Goal: Information Seeking & Learning: Learn about a topic

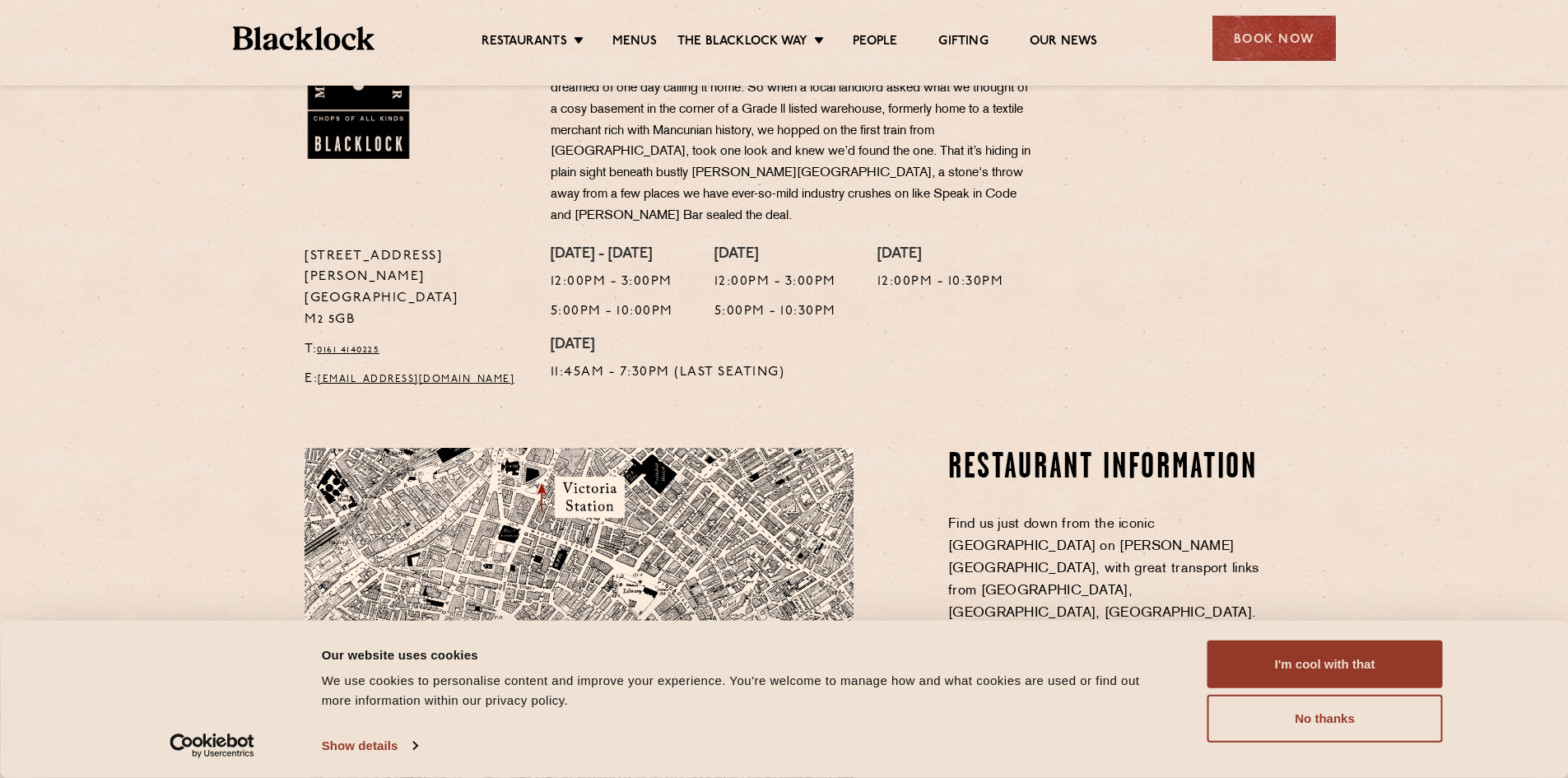
scroll to position [329, 0]
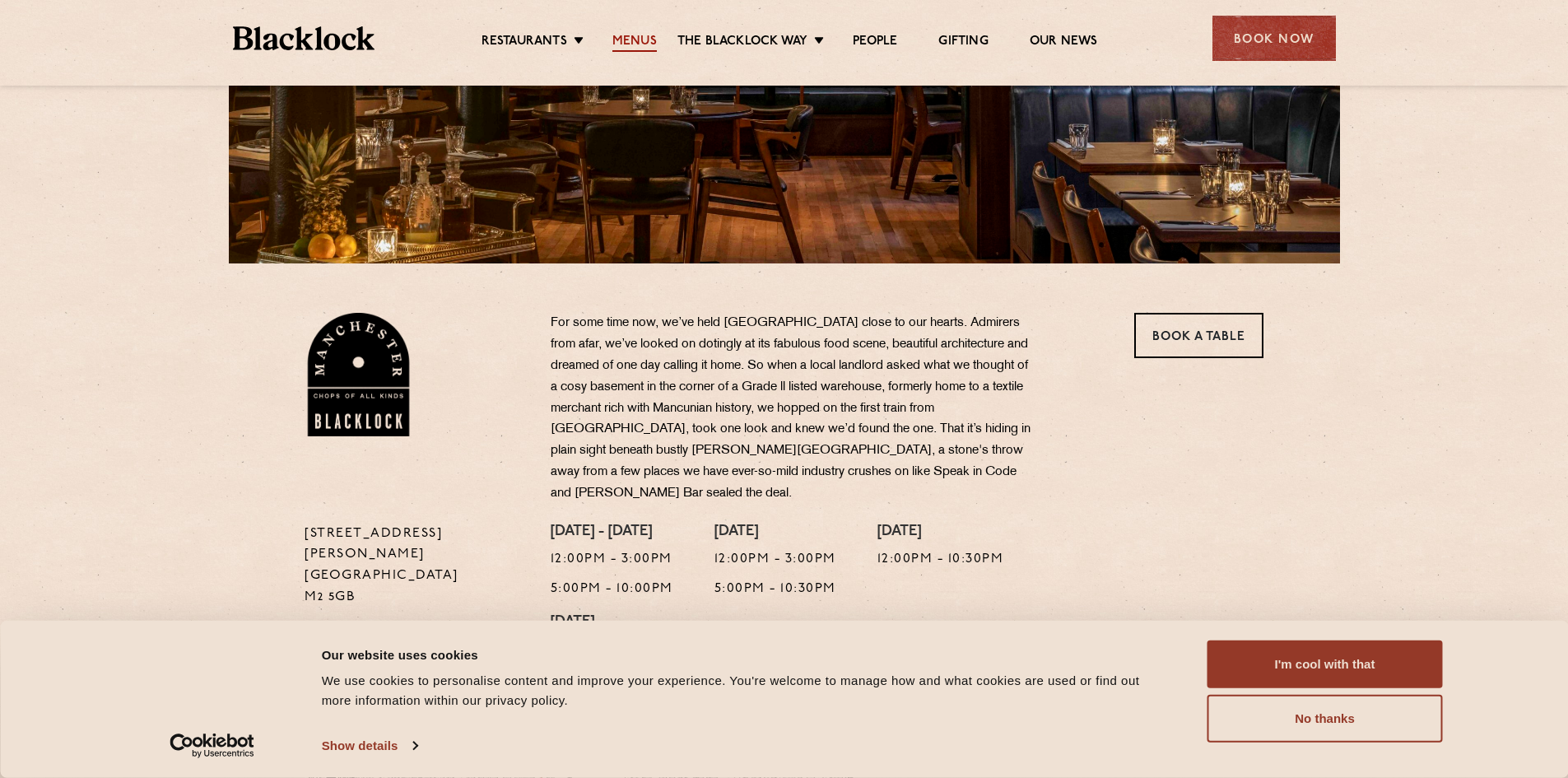
click at [640, 44] on link "Menus" at bounding box center [635, 42] width 45 height 18
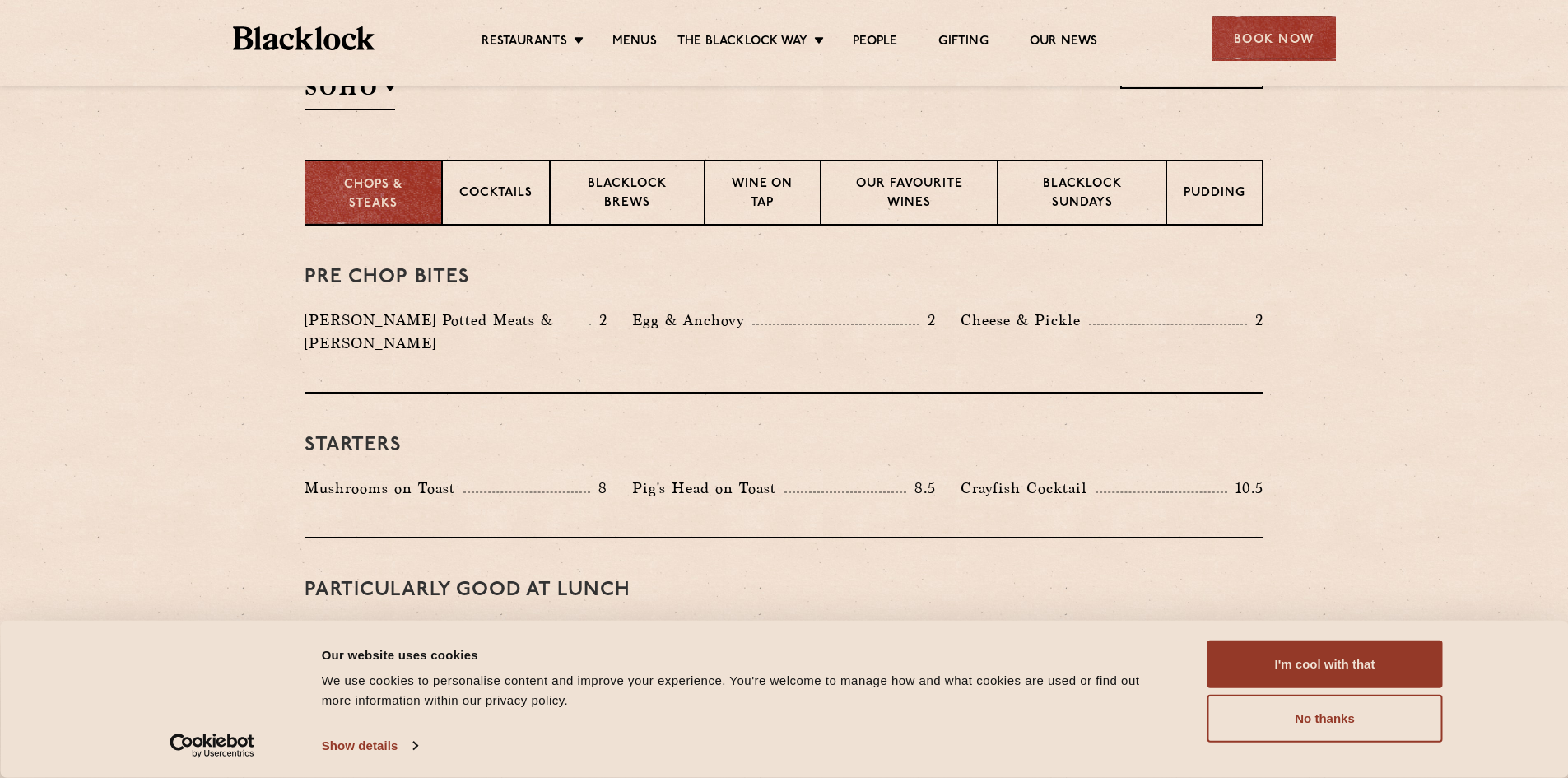
scroll to position [658, 0]
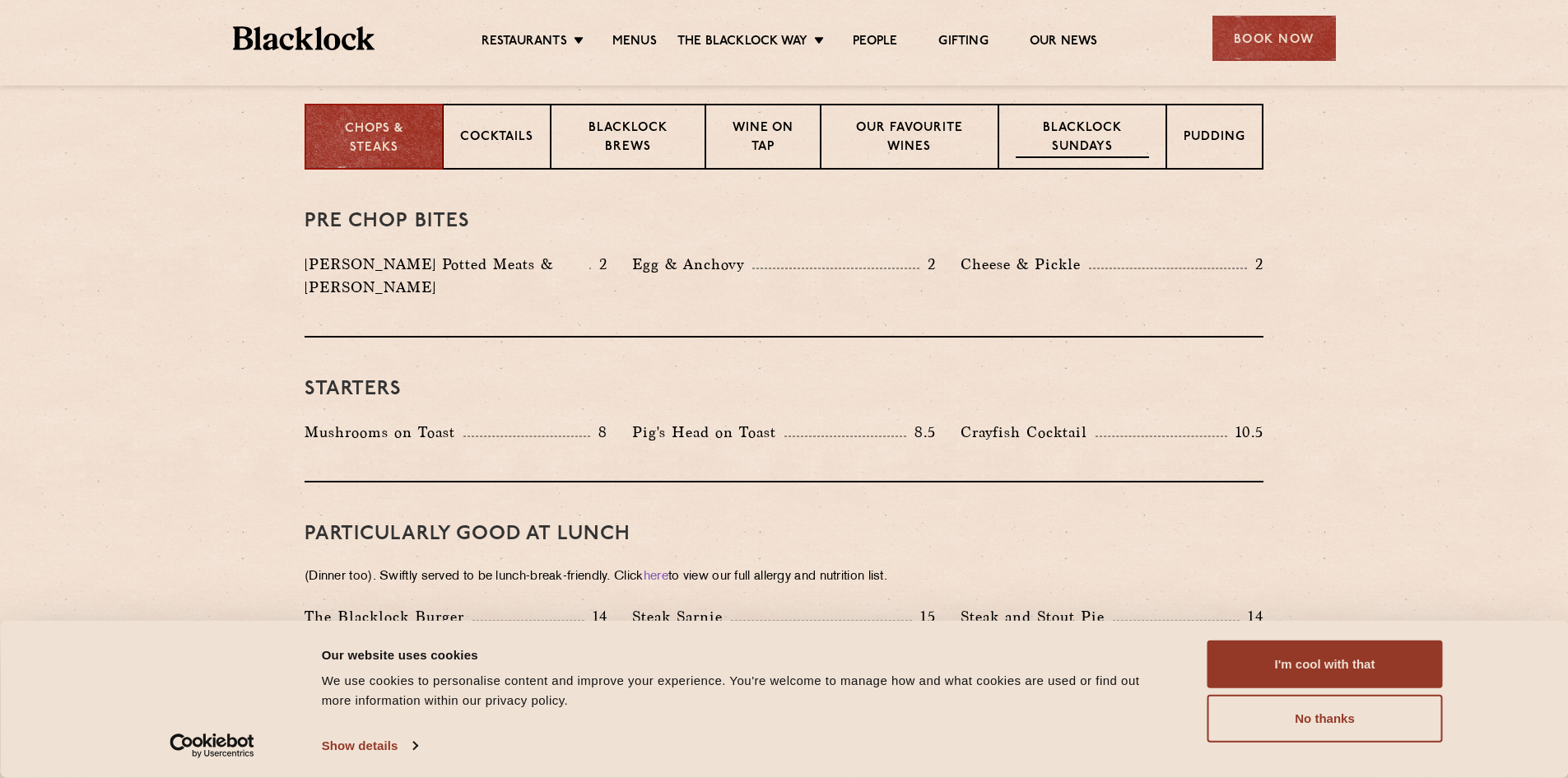
click at [1110, 139] on p "Blacklock Sundays" at bounding box center [1082, 139] width 134 height 39
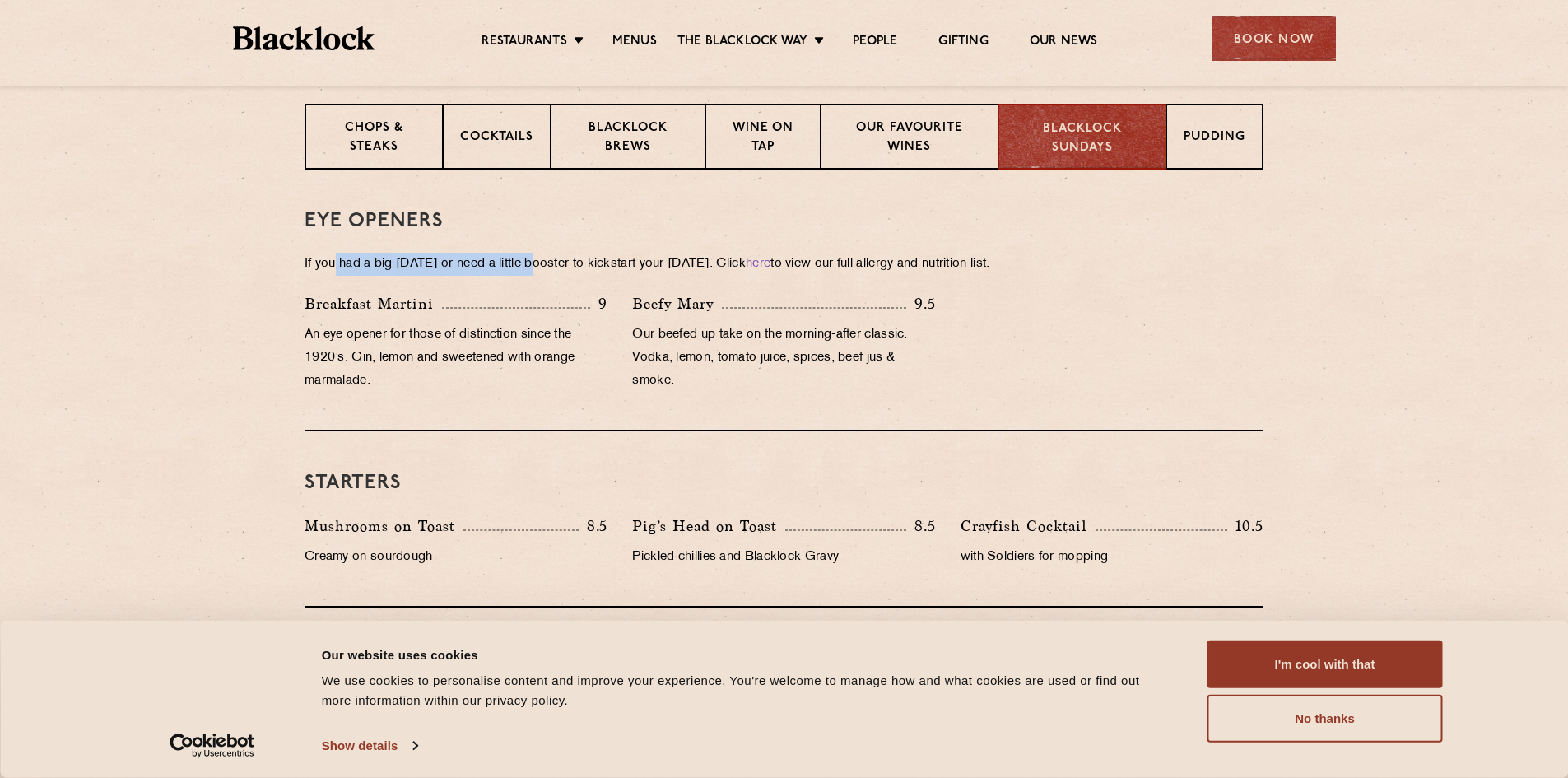
drag, startPoint x: 344, startPoint y: 277, endPoint x: 530, endPoint y: 259, distance: 186.9
click at [537, 257] on p "If you had a big [DATE] or need a little booster to kickstart your [DATE]. Clic…" at bounding box center [784, 264] width 959 height 23
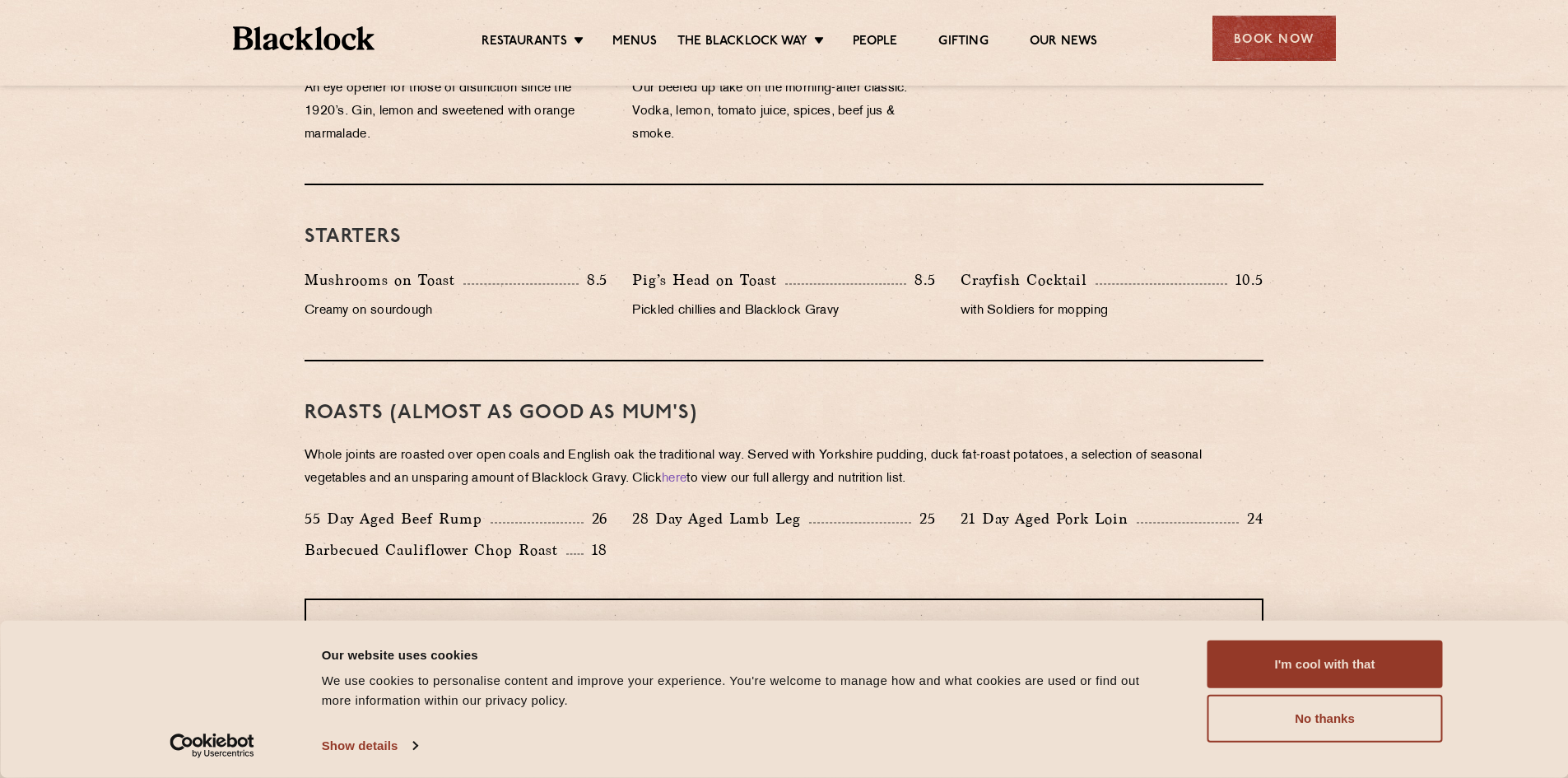
scroll to position [906, 0]
drag, startPoint x: 685, startPoint y: 296, endPoint x: 916, endPoint y: 314, distance: 231.7
click at [916, 314] on div "Pig’s Head on Toast 8.5 Pickled chillies and [PERSON_NAME] Gravy" at bounding box center [783, 299] width 327 height 63
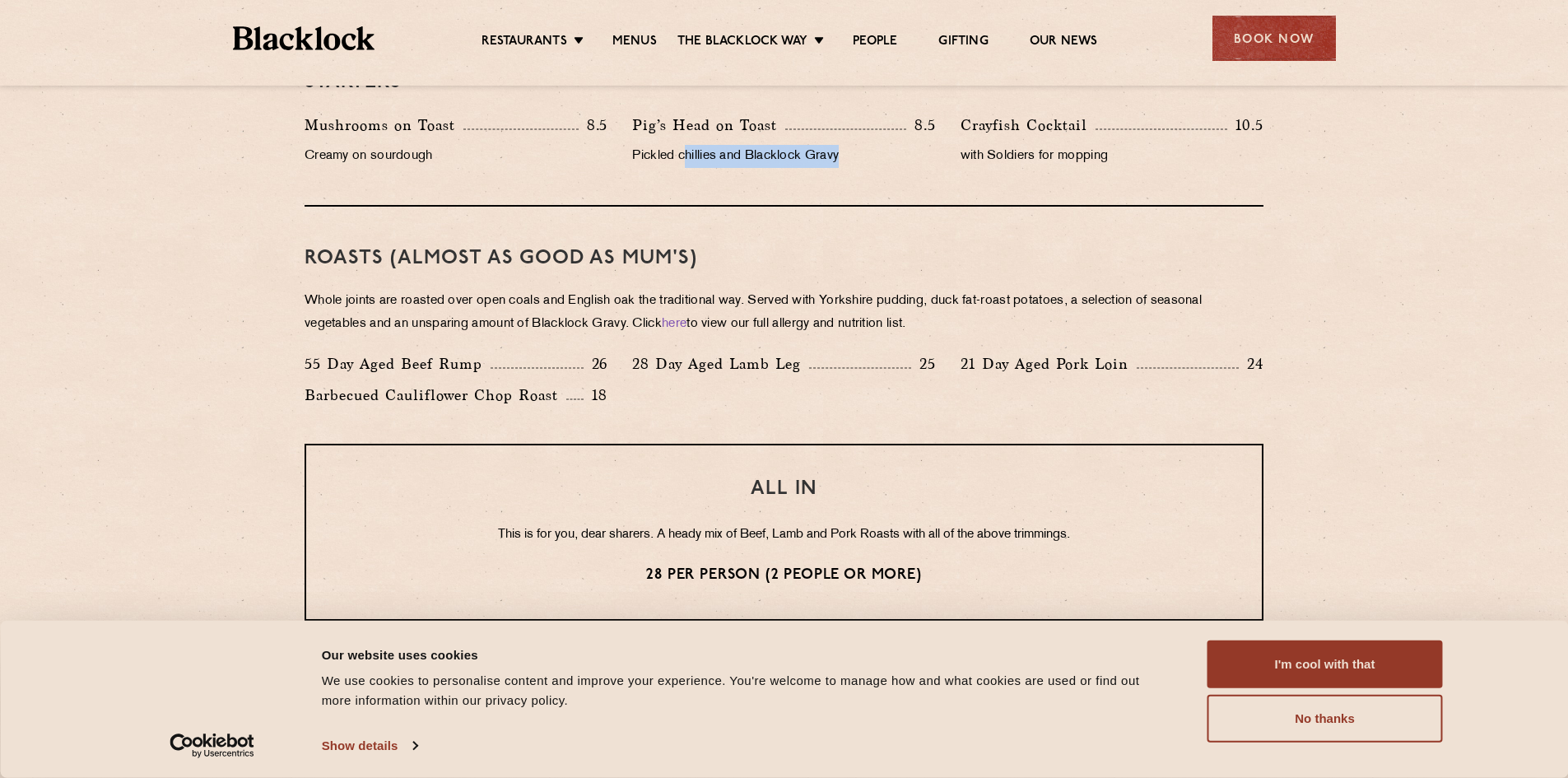
scroll to position [1153, 0]
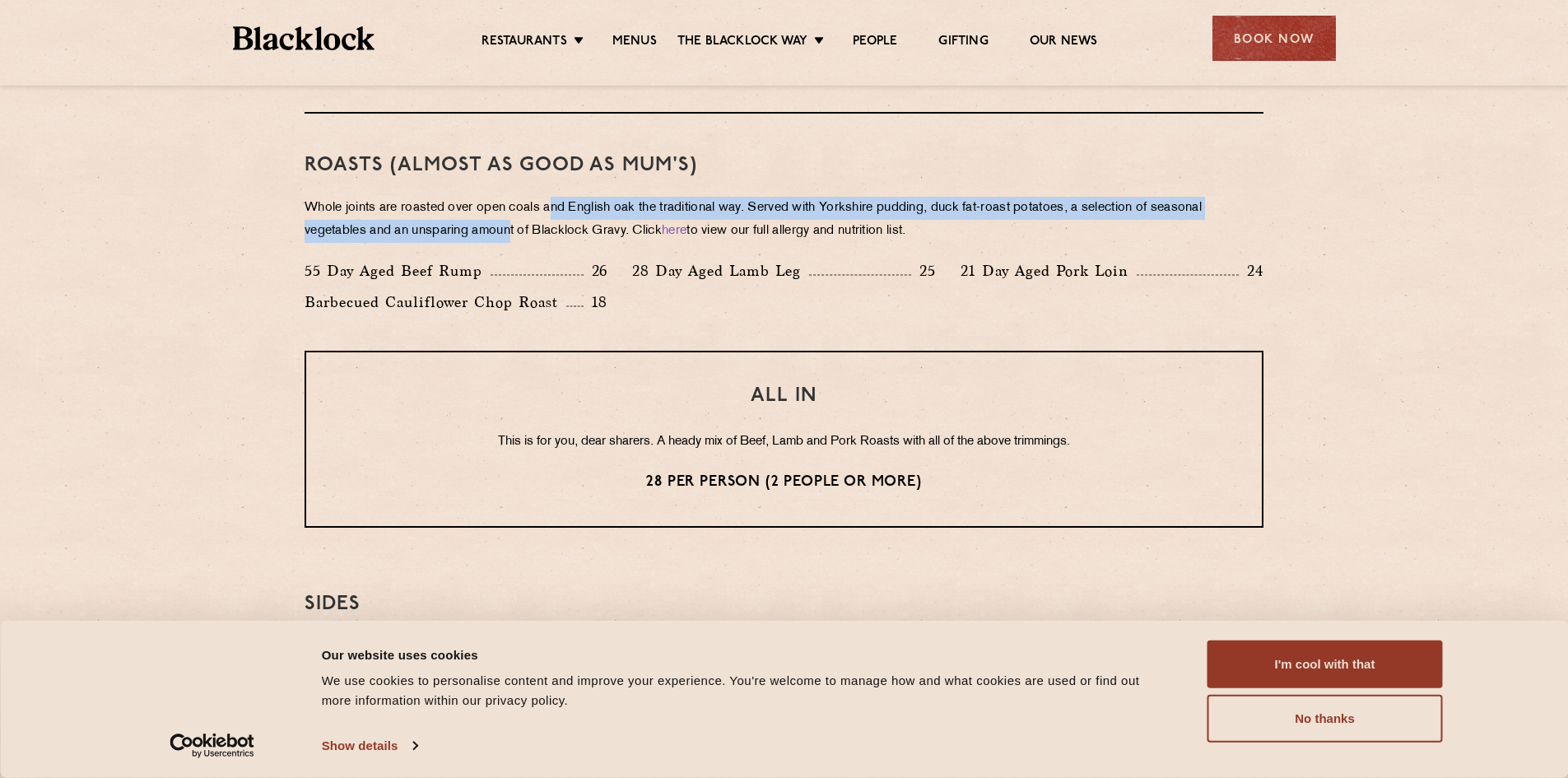
drag, startPoint x: 547, startPoint y: 202, endPoint x: 515, endPoint y: 227, distance: 40.6
click at [515, 227] on div "Roasts (Almost as good as Mum's) Whole joints are roasted over open coals and E…" at bounding box center [784, 232] width 959 height 237
click at [515, 227] on p "Whole joints are roasted over open coals and English oak the traditional way. S…" at bounding box center [784, 220] width 959 height 47
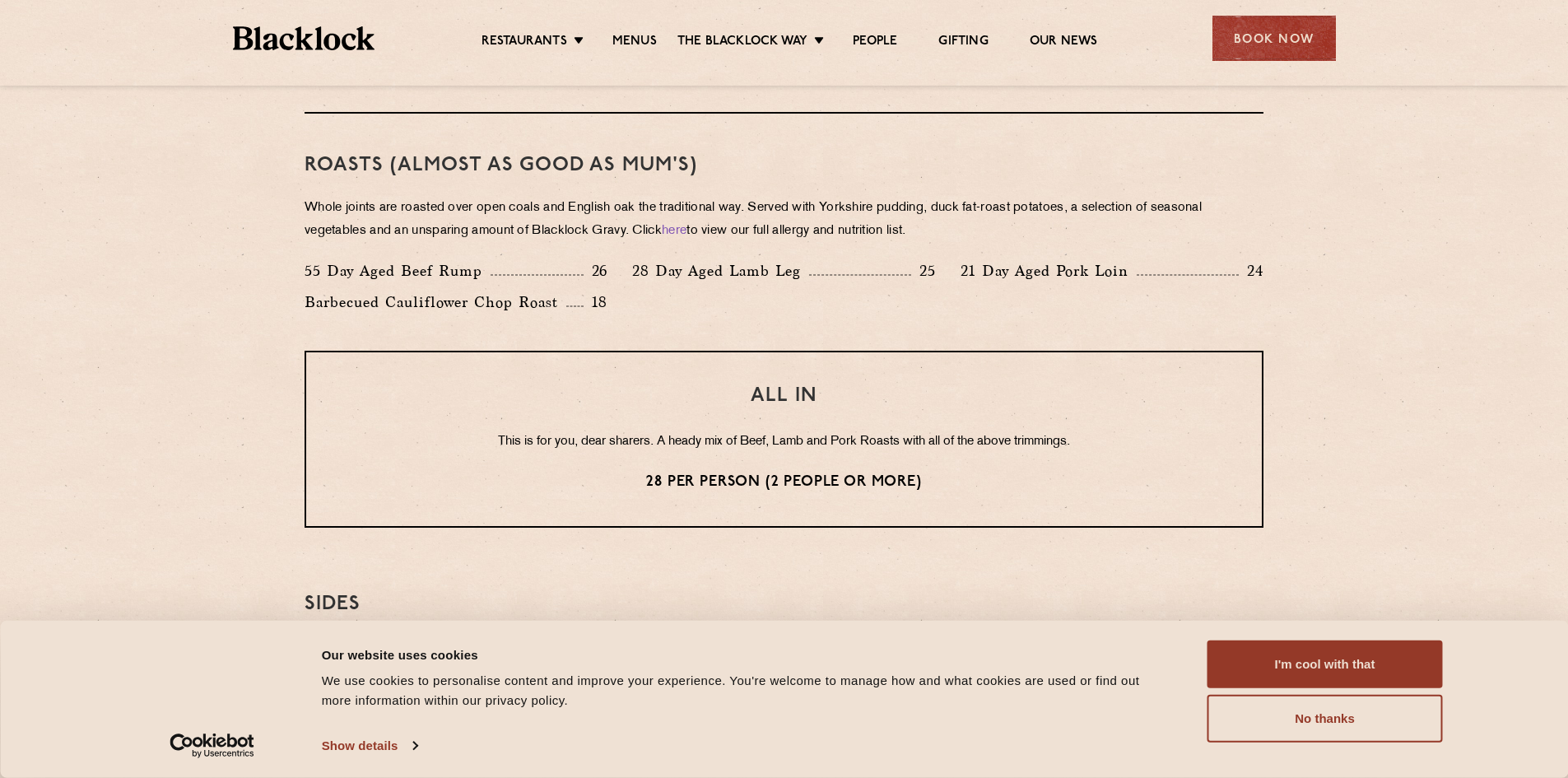
drag, startPoint x: 1078, startPoint y: 224, endPoint x: 1149, endPoint y: 250, distance: 75.6
click at [1149, 250] on div "Roasts (Almost as good as Mum's) Whole joints are roasted over open coals and E…" at bounding box center [784, 232] width 959 height 237
drag, startPoint x: 1018, startPoint y: 187, endPoint x: 1045, endPoint y: 222, distance: 44.2
click at [1045, 222] on div "Roasts (Almost as good as Mum's) Whole joints are roasted over open coals and E…" at bounding box center [784, 232] width 959 height 237
click at [892, 207] on p "Whole joints are roasted over open coals and English oak the traditional way. S…" at bounding box center [784, 220] width 959 height 47
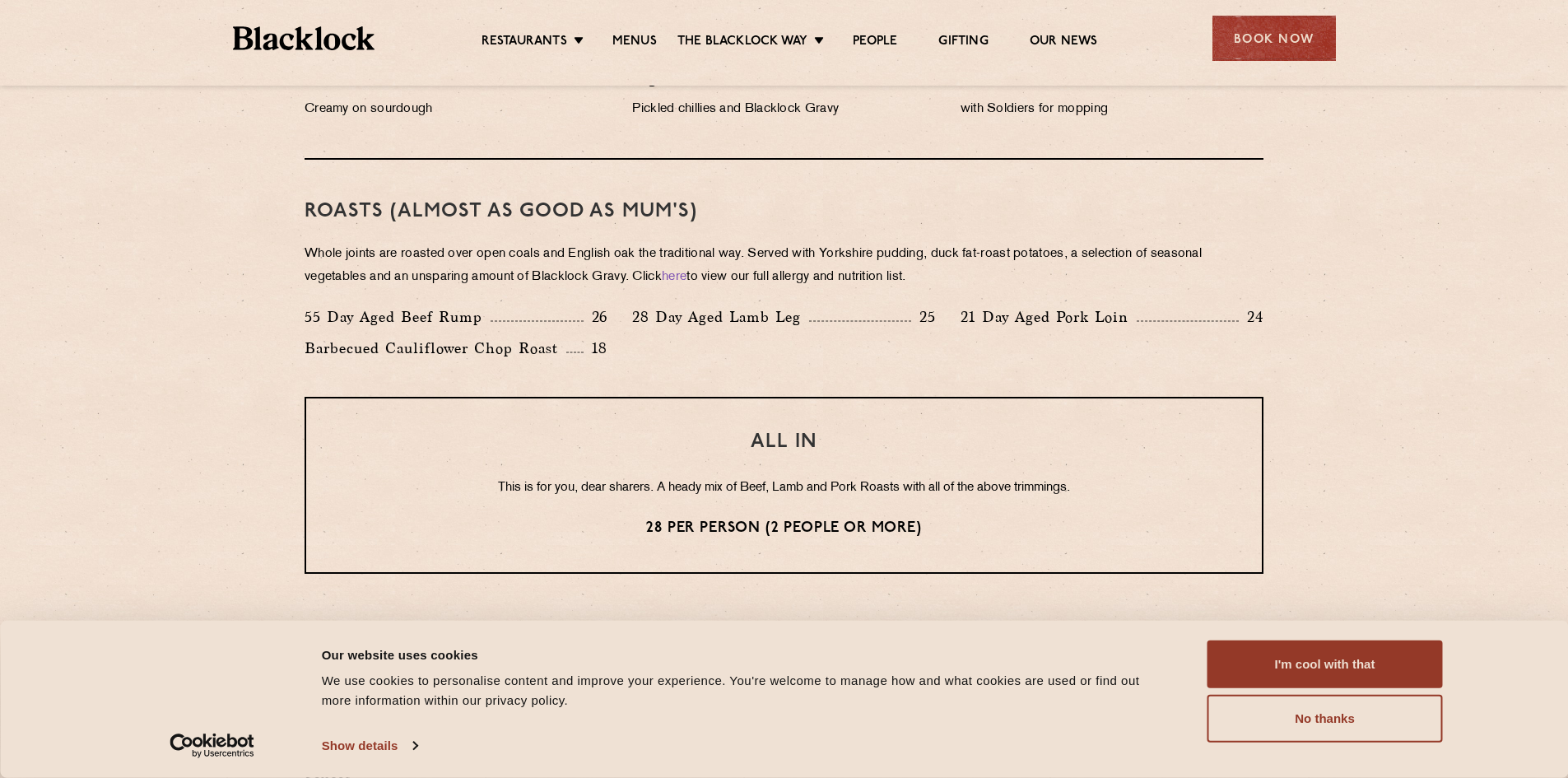
scroll to position [1070, 0]
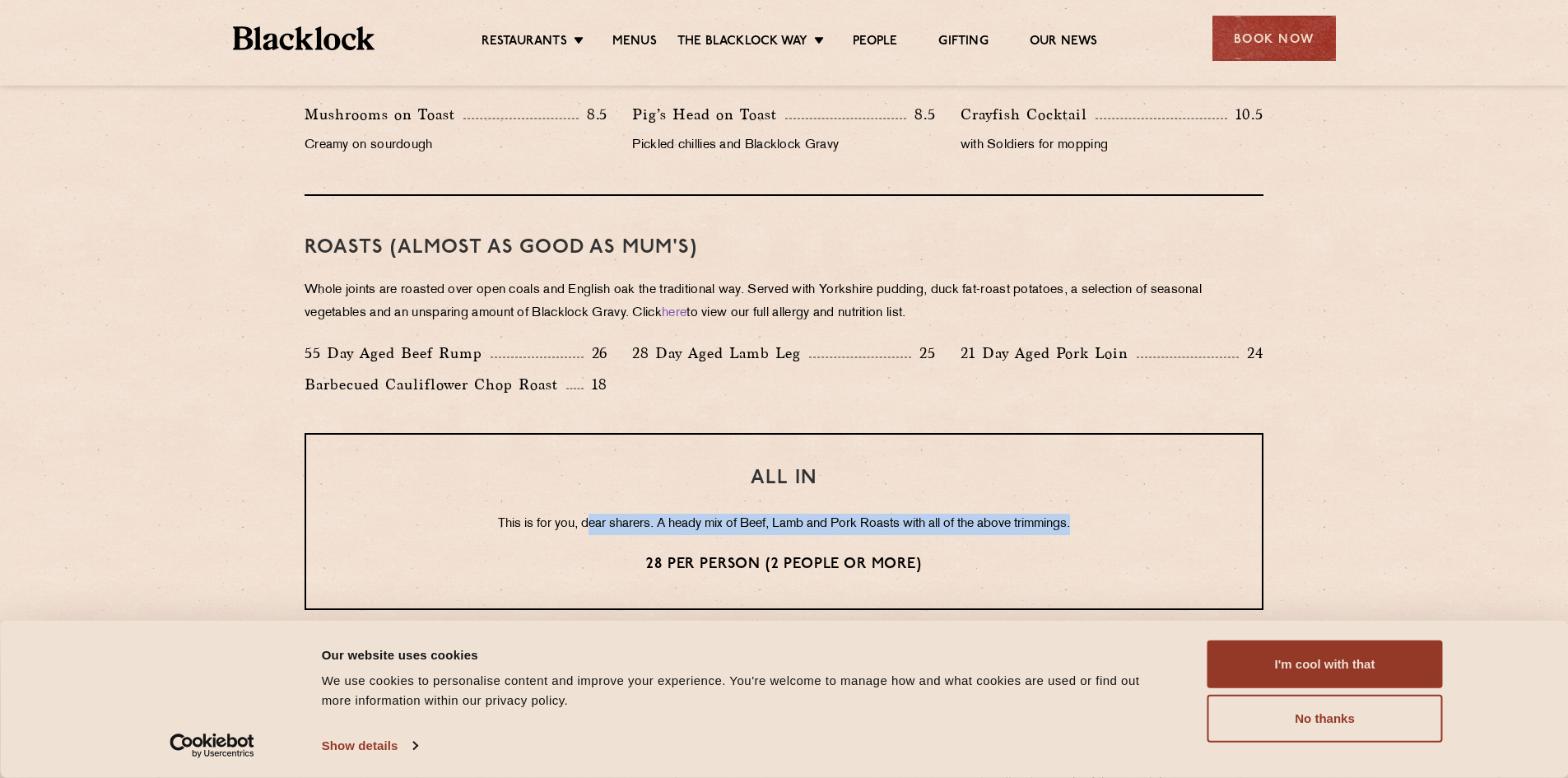
drag, startPoint x: 586, startPoint y: 532, endPoint x: 1030, endPoint y: 524, distance: 444.1
click at [1063, 528] on p "This is for you, dear sharers. A heady mix of Beef, Lamb and Pork Roasts with a…" at bounding box center [784, 524] width 890 height 22
click at [1026, 523] on p "This is for you, dear sharers. A heady mix of Beef, Lamb and Pork Roasts with a…" at bounding box center [784, 524] width 890 height 22
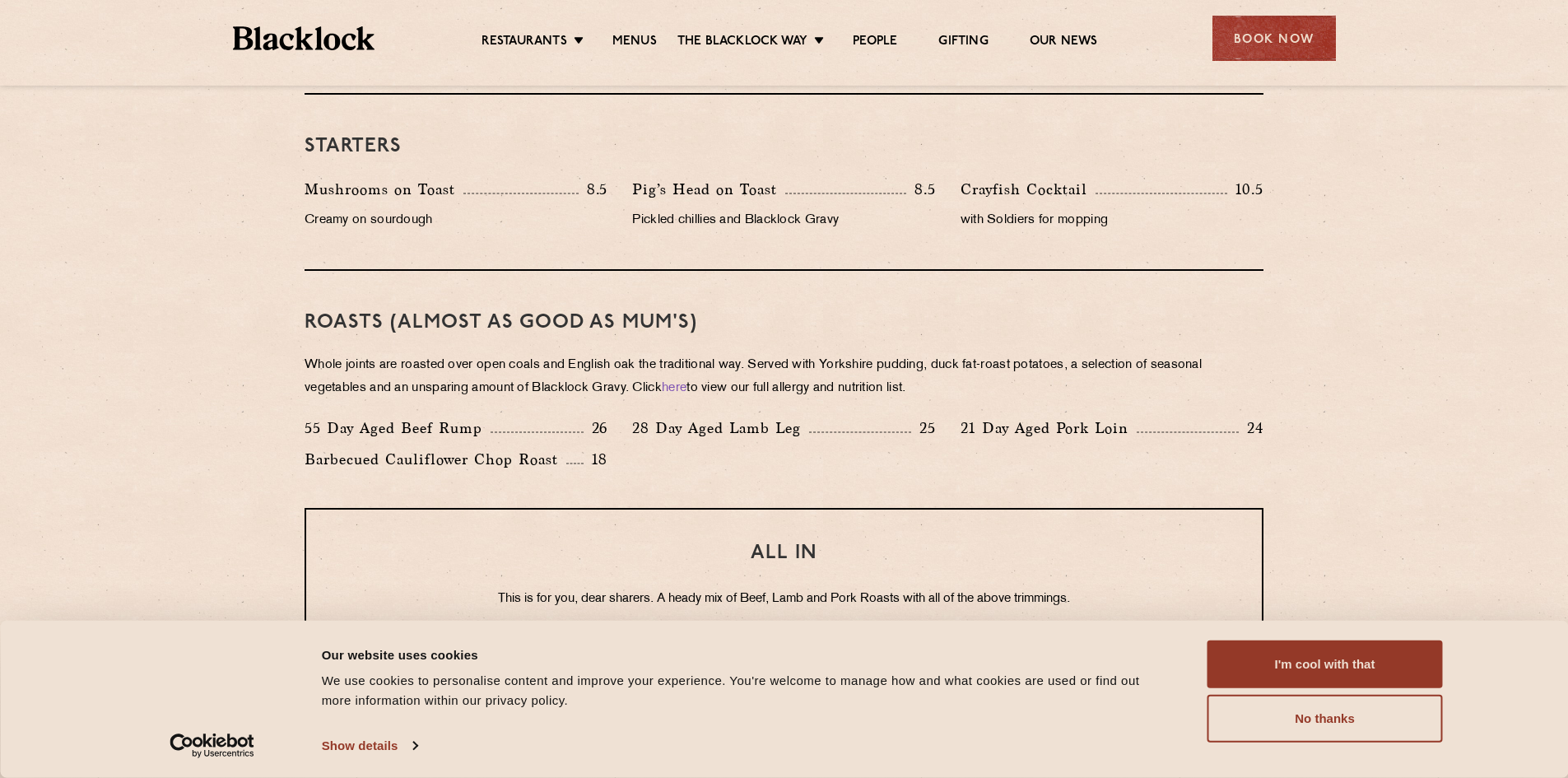
scroll to position [988, 0]
